Goal: Task Accomplishment & Management: Complete application form

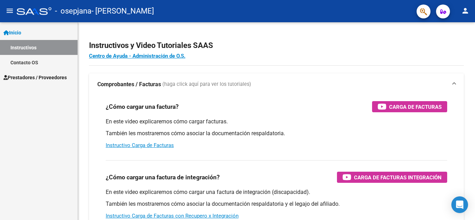
click at [25, 51] on link "Instructivos" at bounding box center [39, 47] width 78 height 15
click at [61, 79] on span "Prestadores / Proveedores" at bounding box center [34, 78] width 63 height 8
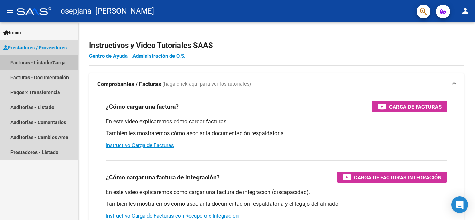
click at [54, 63] on link "Facturas - Listado/Carga" at bounding box center [39, 62] width 78 height 15
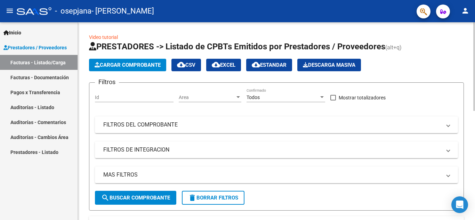
click at [136, 95] on input "Id" at bounding box center [134, 98] width 79 height 6
click at [134, 65] on span "Cargar Comprobante" at bounding box center [128, 65] width 66 height 6
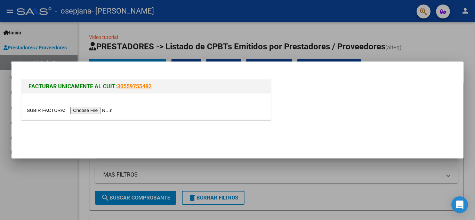
click at [103, 110] on input "file" at bounding box center [71, 110] width 88 height 7
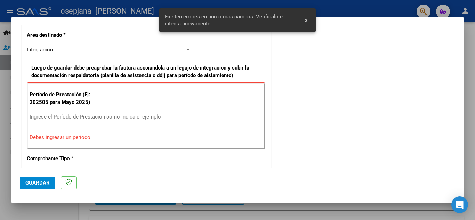
scroll to position [171, 0]
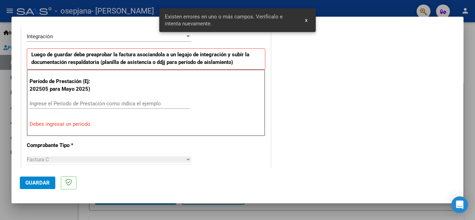
click at [69, 101] on input "Ingrese el Período de Prestación como indica el ejemplo" at bounding box center [110, 104] width 161 height 6
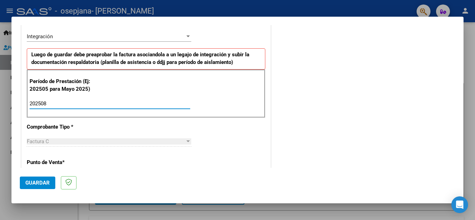
type input "202508"
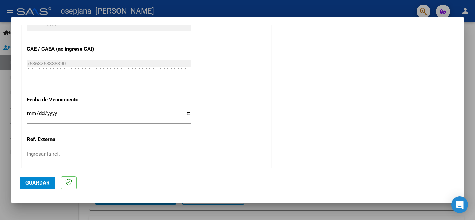
scroll to position [469, 0]
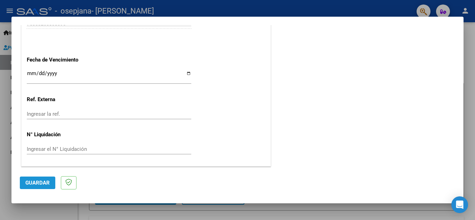
click at [43, 180] on span "Guardar" at bounding box center [37, 183] width 24 height 6
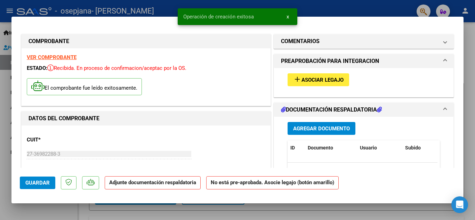
click at [317, 80] on span "Asociar Legajo" at bounding box center [323, 80] width 42 height 6
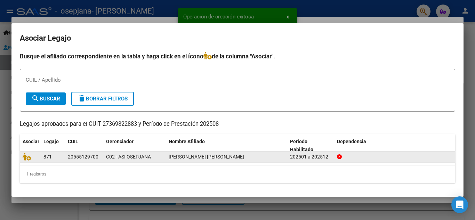
click at [27, 161] on datatable-body-cell at bounding box center [30, 157] width 21 height 11
click at [27, 158] on icon at bounding box center [27, 157] width 8 height 8
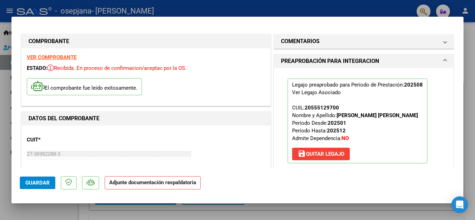
click at [179, 183] on strong "Adjunte documentación respaldatoria" at bounding box center [152, 182] width 87 height 6
click at [37, 191] on mat-dialog-actions "Guardar Adjunte documentación respaldatoria" at bounding box center [237, 181] width 435 height 27
click at [39, 184] on span "Guardar" at bounding box center [37, 183] width 24 height 6
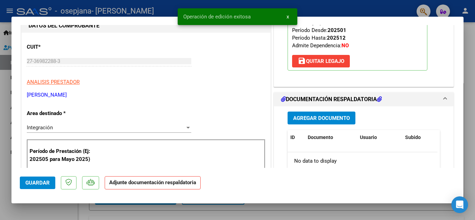
scroll to position [106, 0]
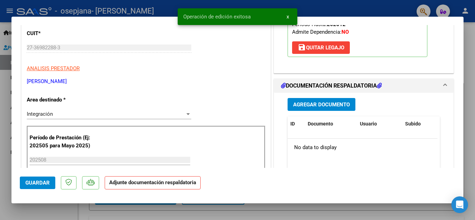
click at [329, 103] on span "Agregar Documento" at bounding box center [321, 105] width 57 height 6
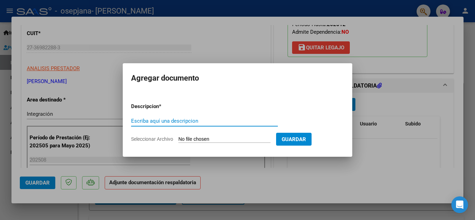
click at [175, 118] on input "Escriba aquí una descripcion" at bounding box center [204, 121] width 147 height 6
type input "planilla de asistencia agosto 2025"
click at [211, 137] on input "Seleccionar Archivo" at bounding box center [224, 139] width 92 height 7
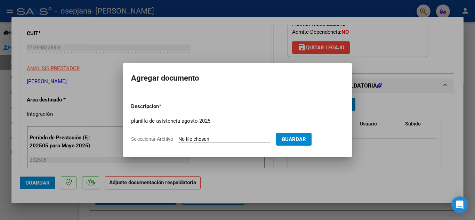
type input "C:\fakepath\[PERSON_NAME] g Benja - planilla asiste agosto.pdf"
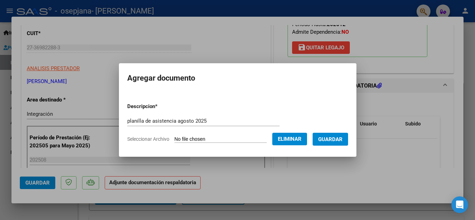
click at [338, 137] on span "Guardar" at bounding box center [330, 139] width 24 height 6
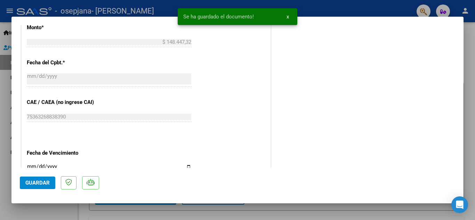
scroll to position [480, 0]
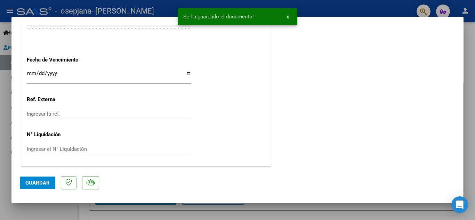
click at [47, 181] on span "Guardar" at bounding box center [37, 183] width 24 height 6
click at [465, 63] on div at bounding box center [237, 110] width 475 height 220
type input "$ 0,00"
